Goal: Task Accomplishment & Management: Manage account settings

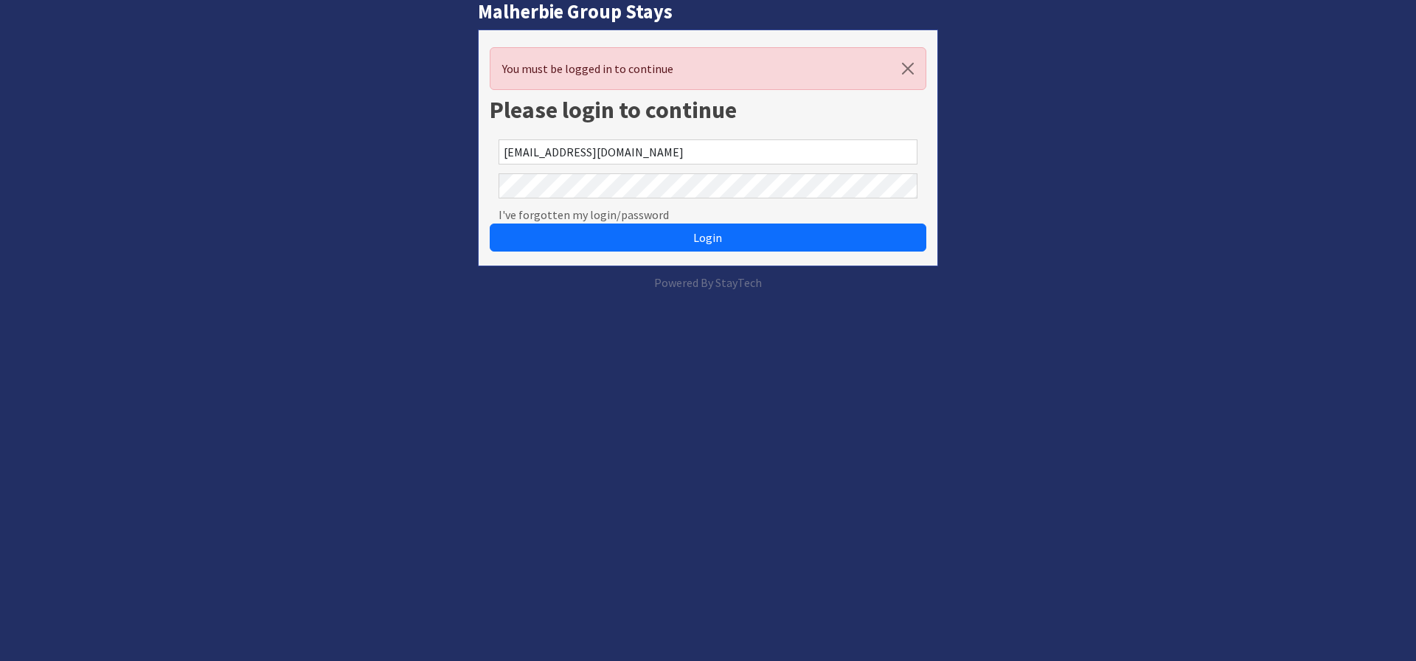
click at [893, 241] on button "Login" at bounding box center [708, 238] width 437 height 28
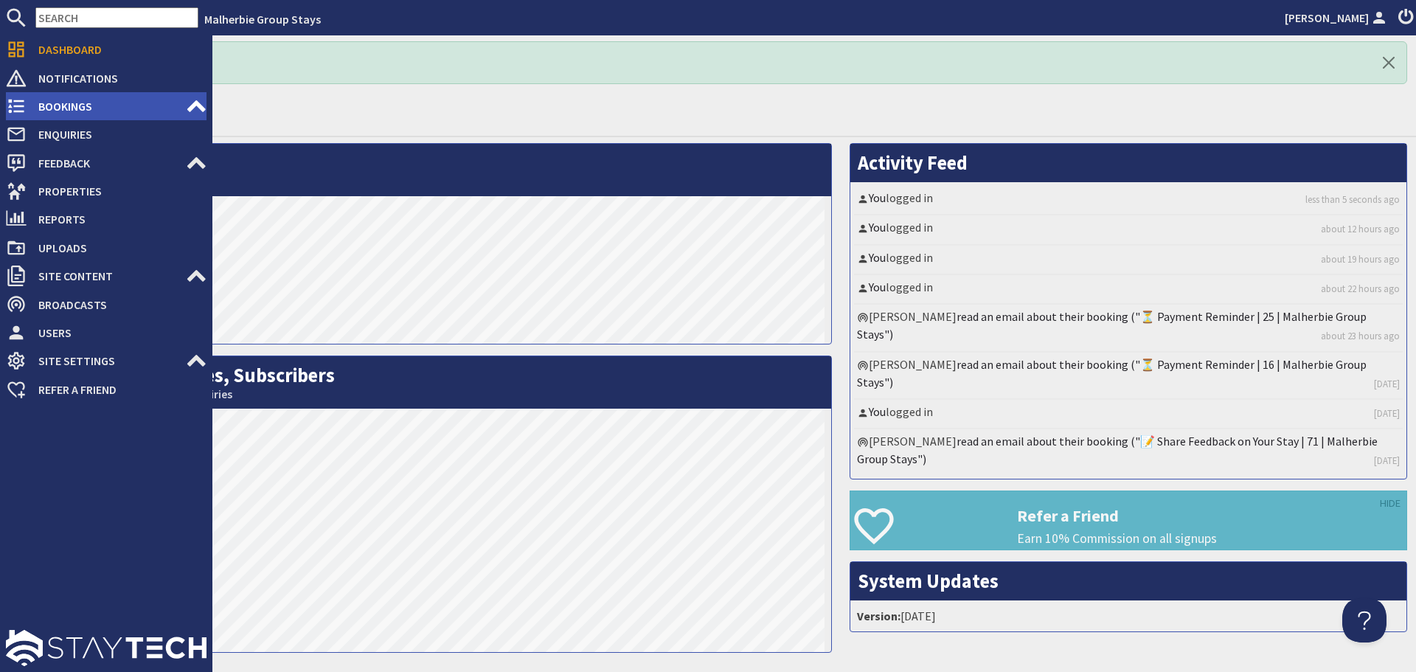
click at [60, 105] on span "Bookings" at bounding box center [106, 106] width 159 height 24
